Goal: Navigation & Orientation: Find specific page/section

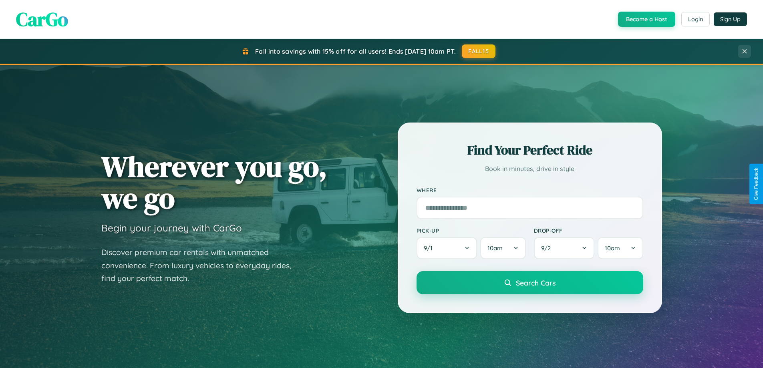
scroll to position [551, 0]
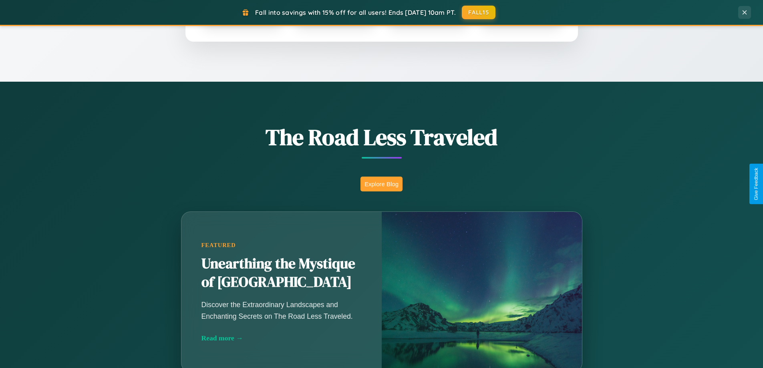
click at [381, 184] on button "Explore Blog" at bounding box center [381, 184] width 42 height 15
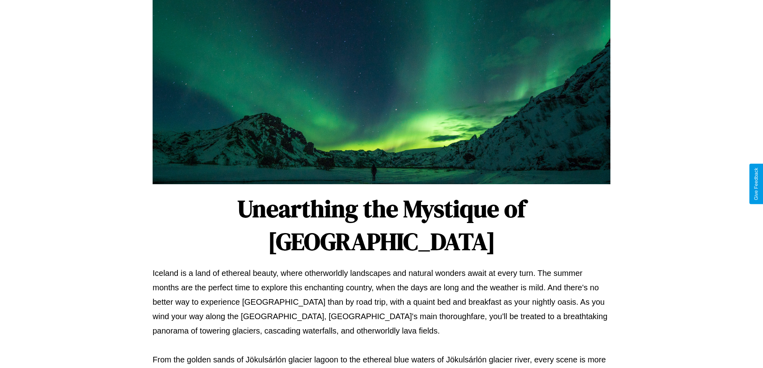
scroll to position [259, 0]
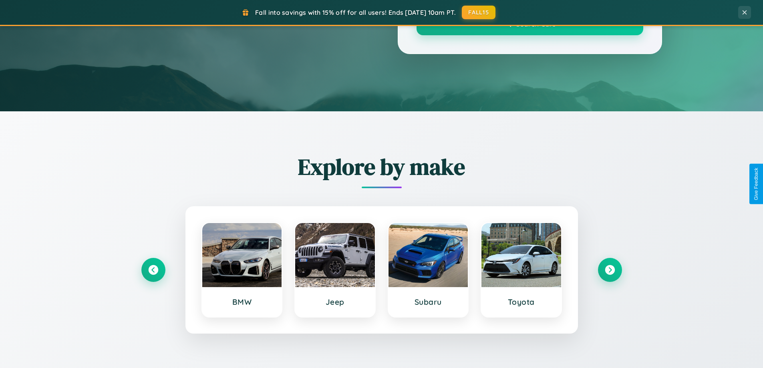
scroll to position [551, 0]
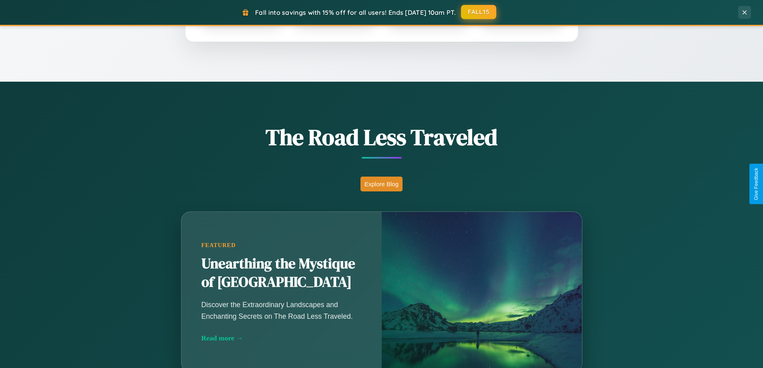
click at [479, 12] on button "FALL15" at bounding box center [478, 12] width 35 height 14
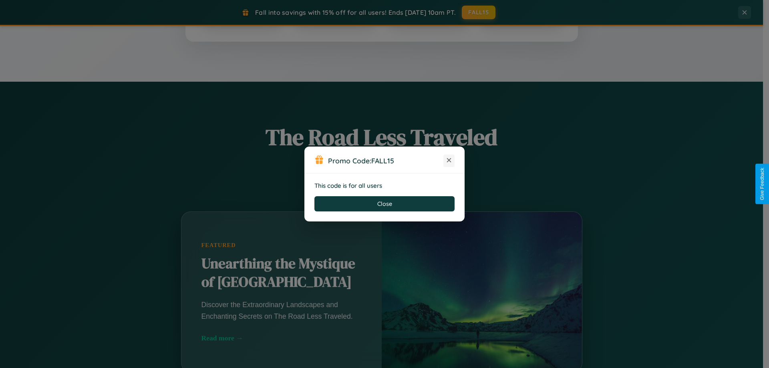
click at [449, 161] on icon at bounding box center [449, 160] width 8 height 8
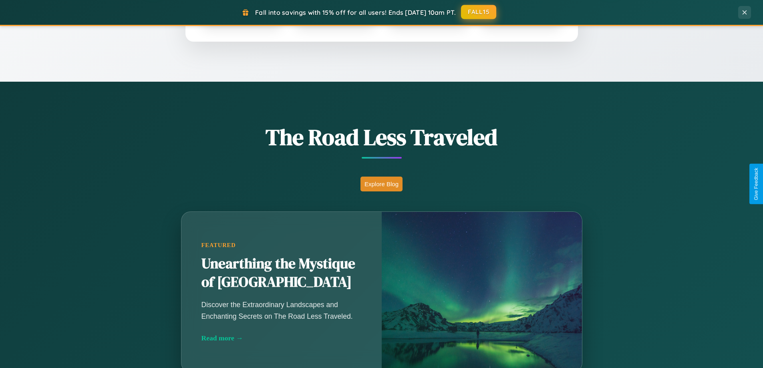
click at [479, 12] on button "FALL15" at bounding box center [478, 12] width 35 height 14
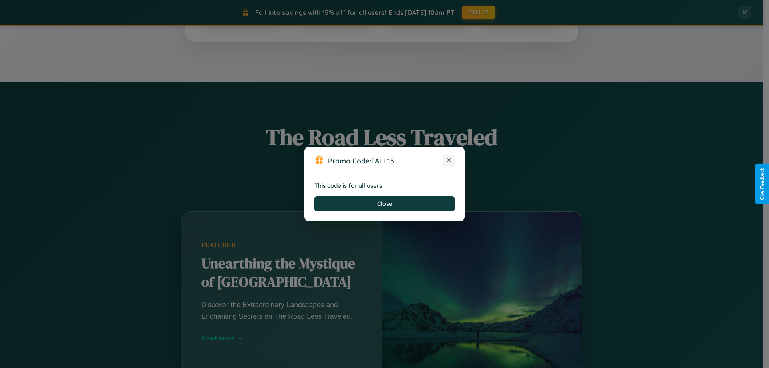
click at [449, 161] on icon at bounding box center [449, 160] width 8 height 8
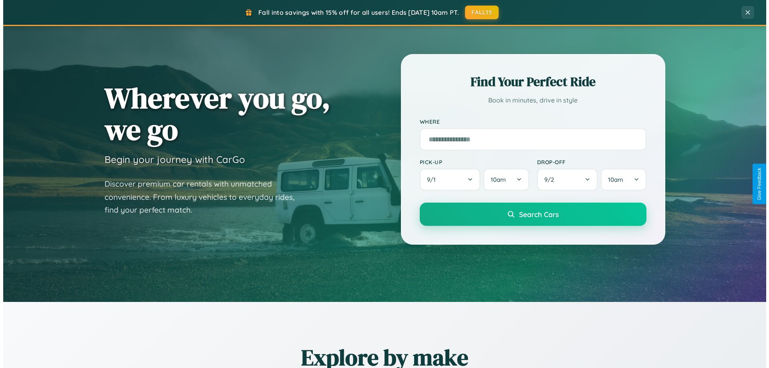
scroll to position [0, 0]
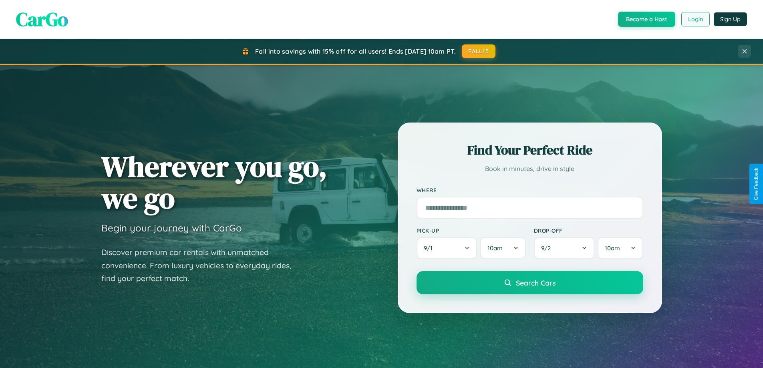
click at [695, 19] on button "Login" at bounding box center [695, 19] width 28 height 14
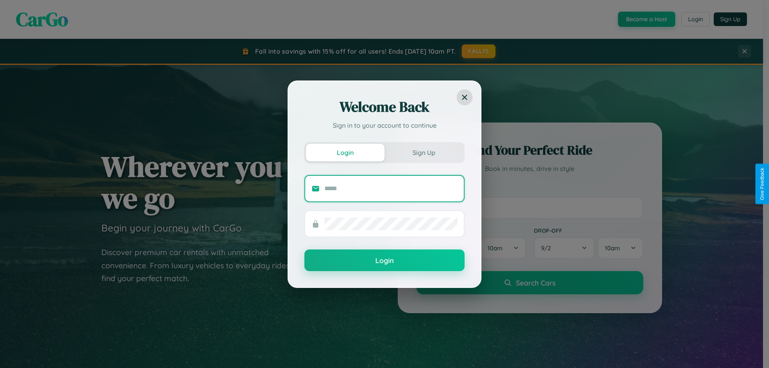
click at [391, 188] on input "text" at bounding box center [390, 188] width 133 height 13
type input "**********"
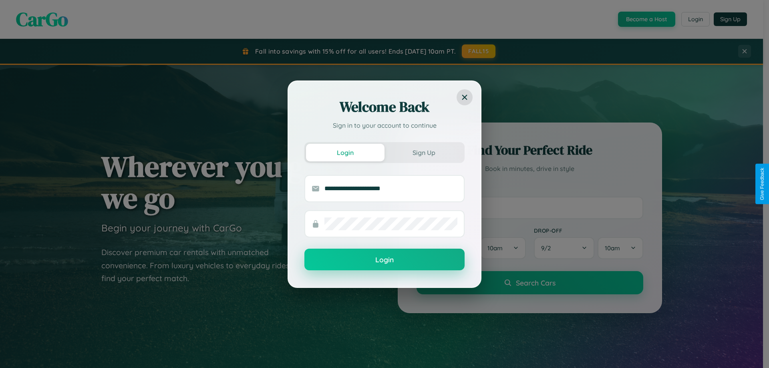
click at [384, 260] on button "Login" at bounding box center [384, 260] width 160 height 22
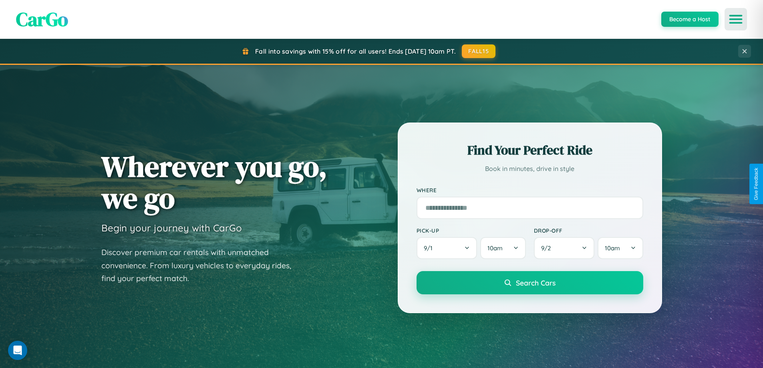
click at [736, 19] on icon "Open menu" at bounding box center [736, 19] width 12 height 7
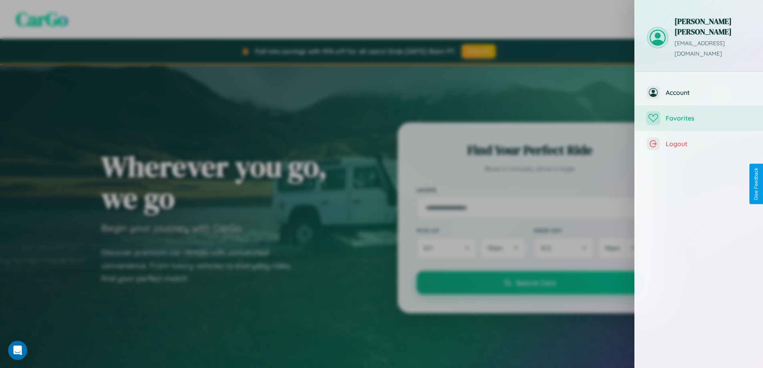
click at [699, 114] on span "Favorites" at bounding box center [708, 118] width 85 height 8
